Goal: Information Seeking & Learning: Learn about a topic

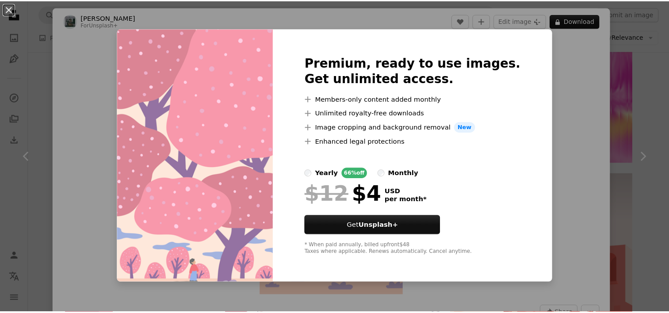
scroll to position [4155, 0]
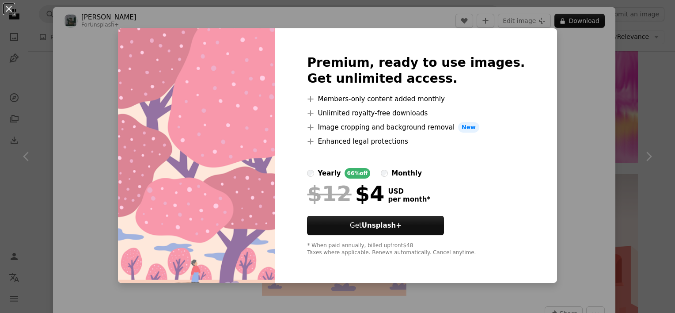
click at [481, 57] on h2 "Premium, ready to use images. Get unlimited access." at bounding box center [416, 71] width 218 height 32
click at [546, 80] on div "An X shape Premium, ready to use images. Get unlimited access. A plus sign Memb…" at bounding box center [337, 156] width 675 height 313
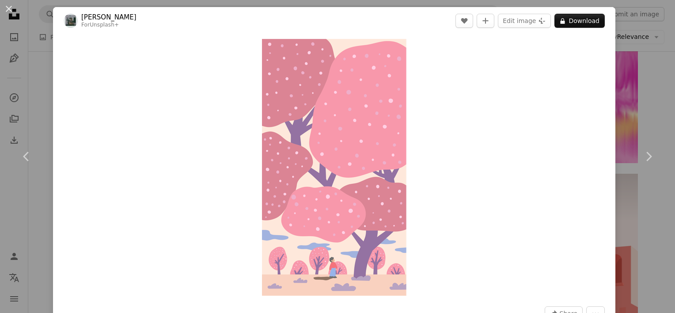
click at [11, 6] on button "An X shape" at bounding box center [9, 9] width 11 height 11
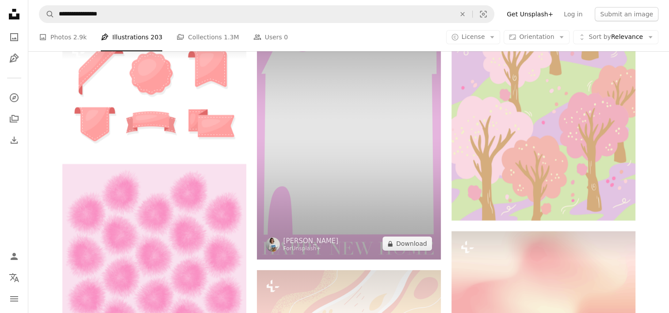
scroll to position [6719, 0]
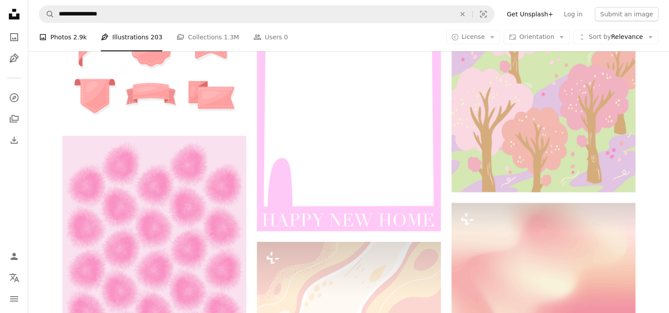
click at [47, 28] on link "A photo Photos 2.9k" at bounding box center [63, 37] width 48 height 28
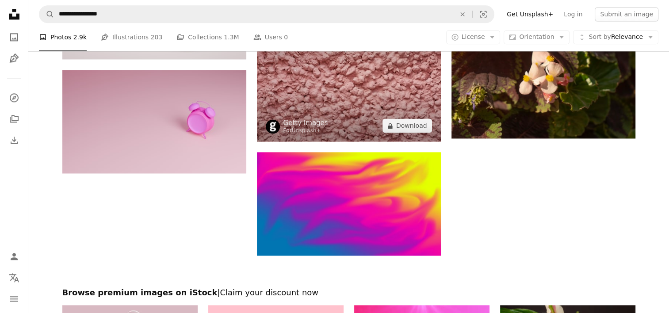
scroll to position [1149, 0]
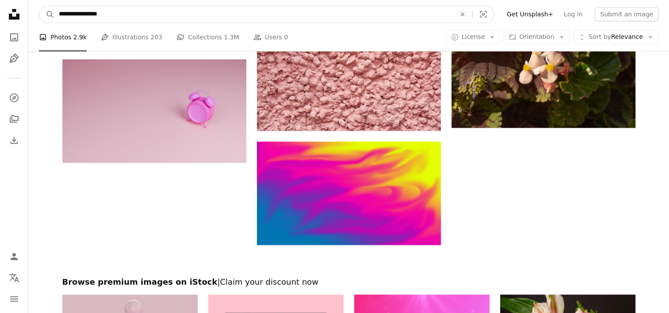
click at [147, 19] on input "**********" at bounding box center [253, 14] width 398 height 17
type input "**********"
click button "A magnifying glass" at bounding box center [46, 14] width 15 height 17
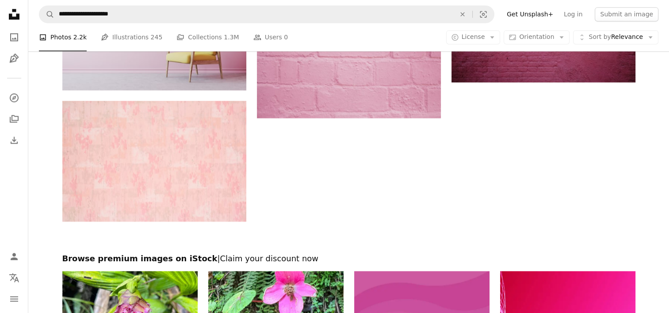
scroll to position [1282, 0]
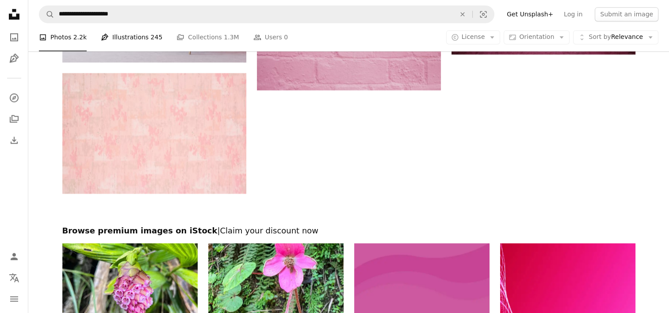
click at [124, 37] on link "Pen Tool Illustrations 245" at bounding box center [131, 37] width 61 height 28
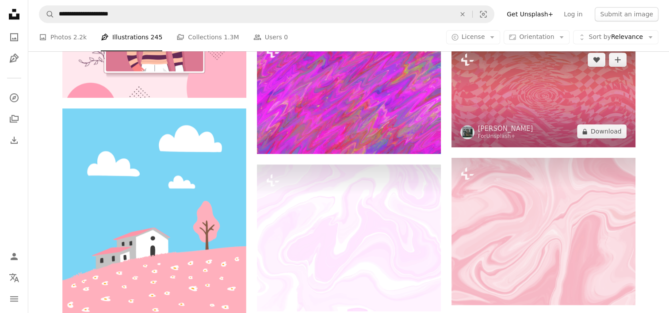
scroll to position [619, 0]
